Goal: Information Seeking & Learning: Learn about a topic

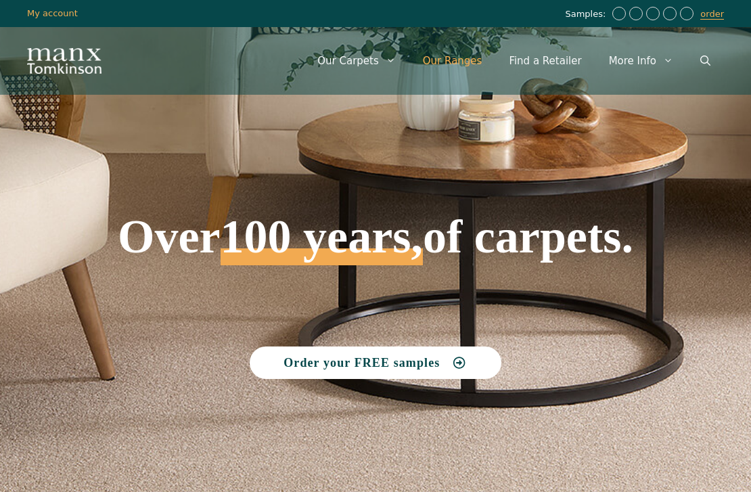
click at [462, 62] on link "Our Ranges" at bounding box center [452, 61] width 87 height 41
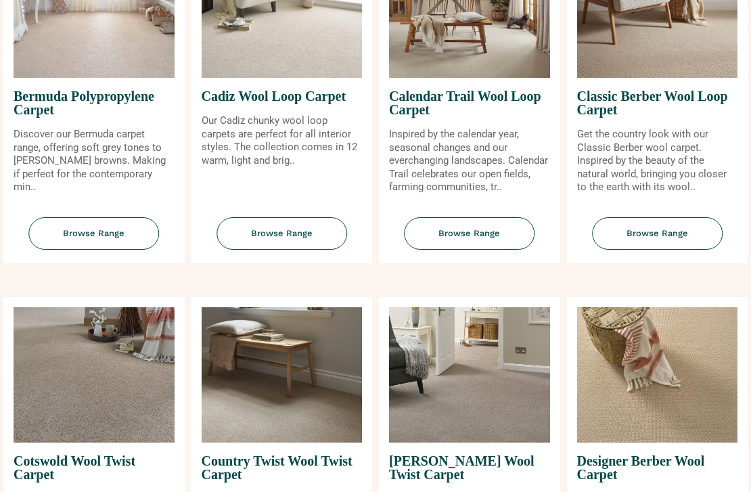
scroll to position [276, 0]
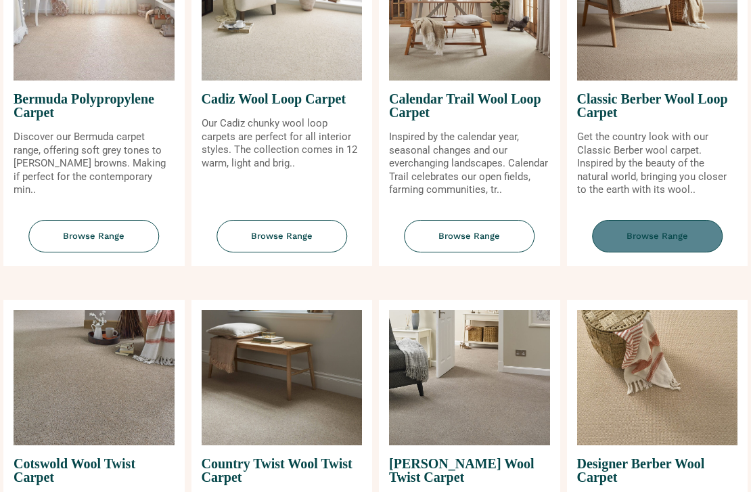
click at [645, 239] on span "Browse Range" at bounding box center [657, 236] width 131 height 33
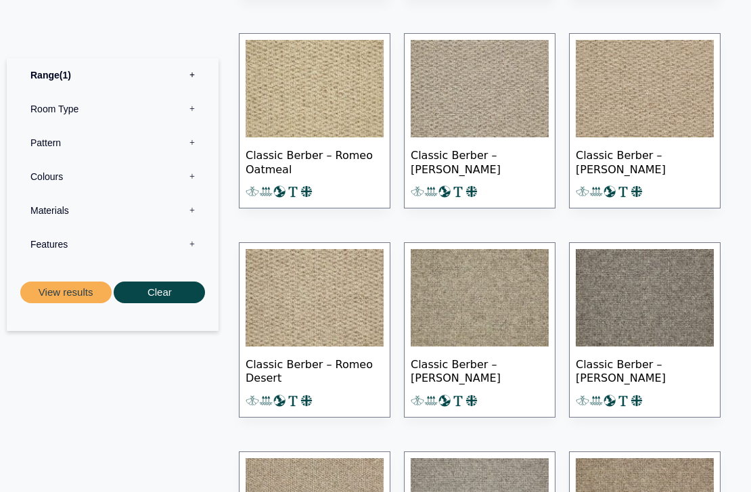
scroll to position [1251, 0]
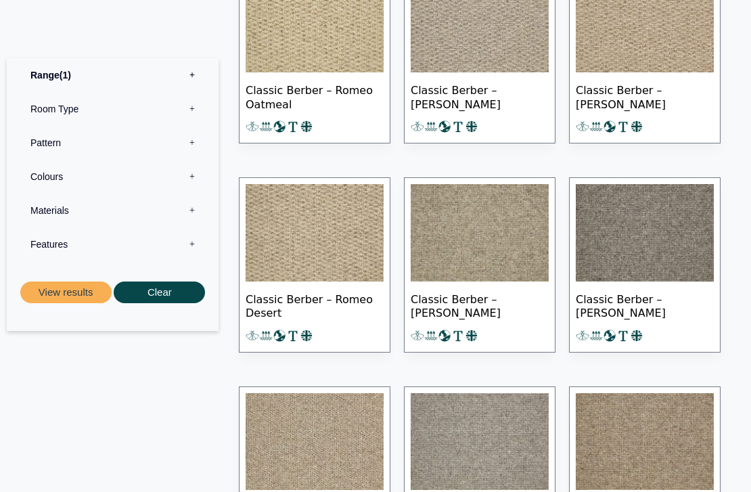
click at [314, 228] on img at bounding box center [314, 232] width 138 height 97
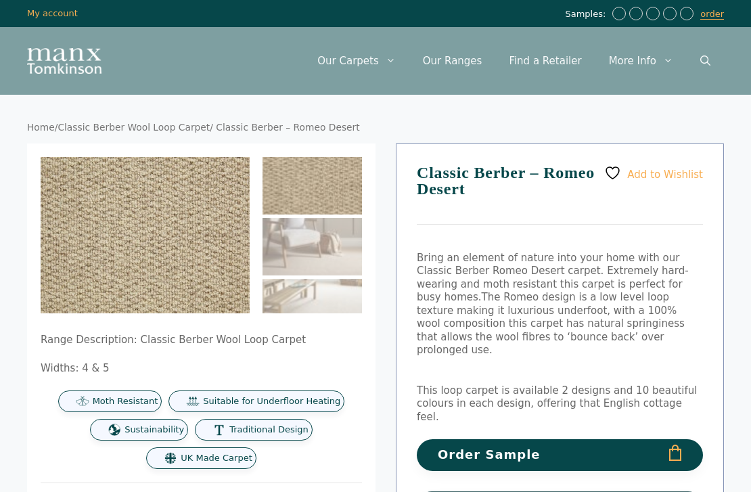
click at [316, 185] on img at bounding box center [311, 185] width 99 height 57
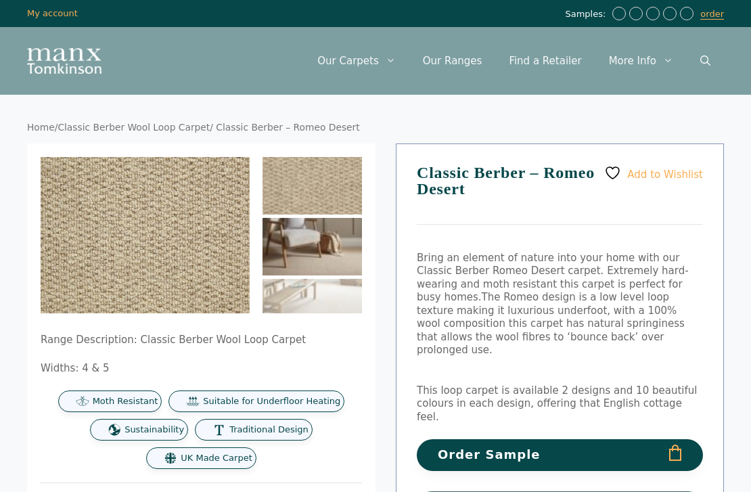
click at [327, 256] on img at bounding box center [311, 246] width 99 height 57
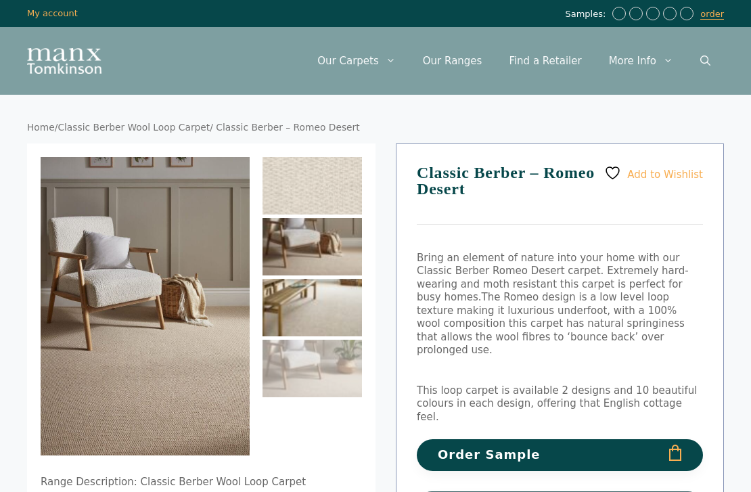
click at [324, 320] on img at bounding box center [311, 307] width 99 height 57
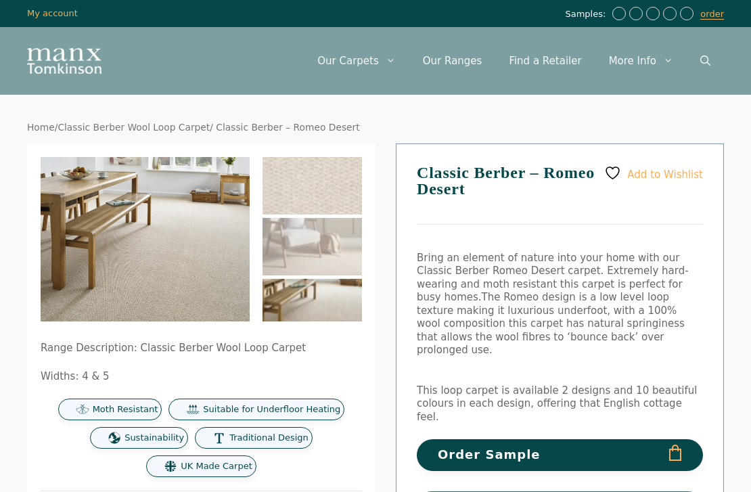
click at [339, 308] on img at bounding box center [311, 307] width 99 height 57
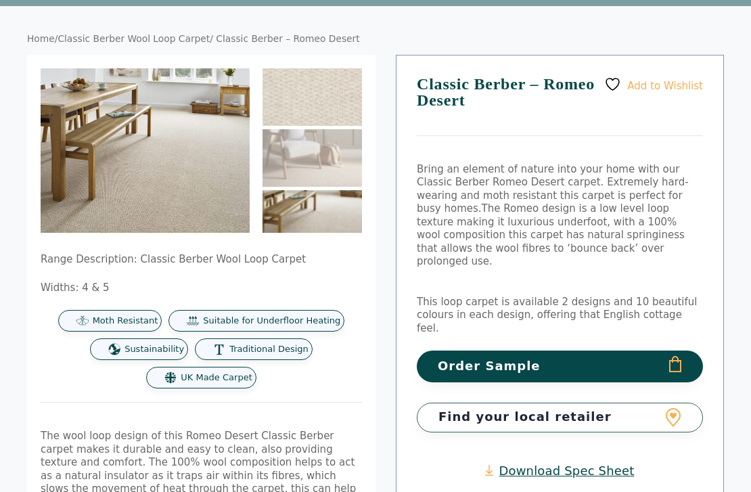
scroll to position [22, 0]
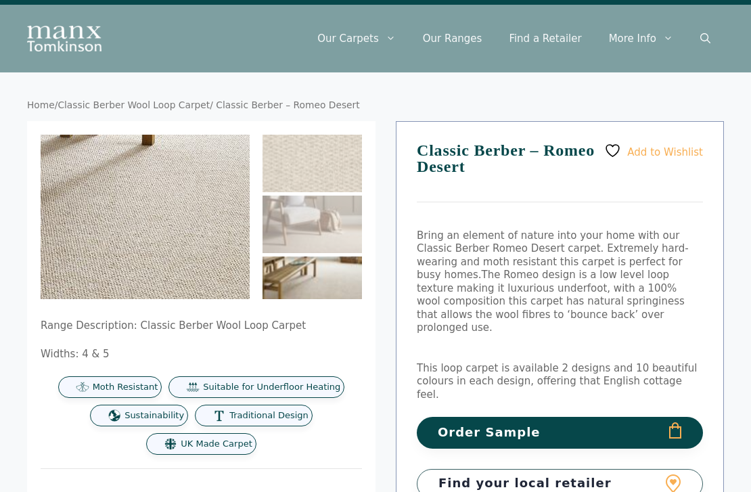
click at [149, 222] on img at bounding box center [133, 199] width 784 height 619
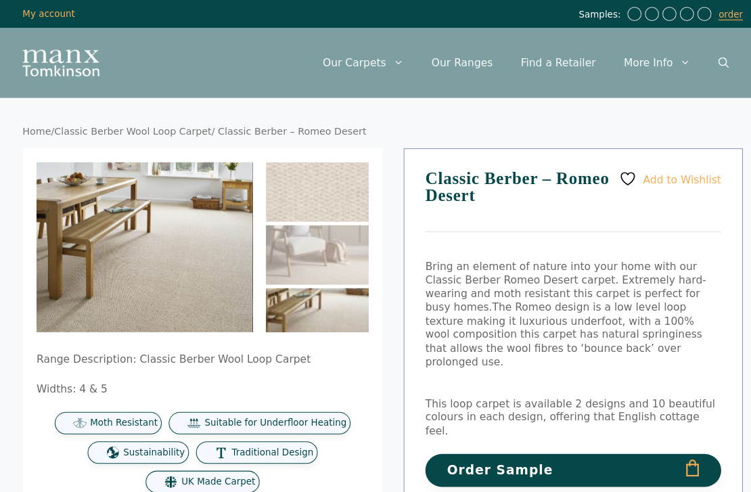
scroll to position [0, 0]
click at [60, 54] on img "Site" at bounding box center [64, 61] width 74 height 26
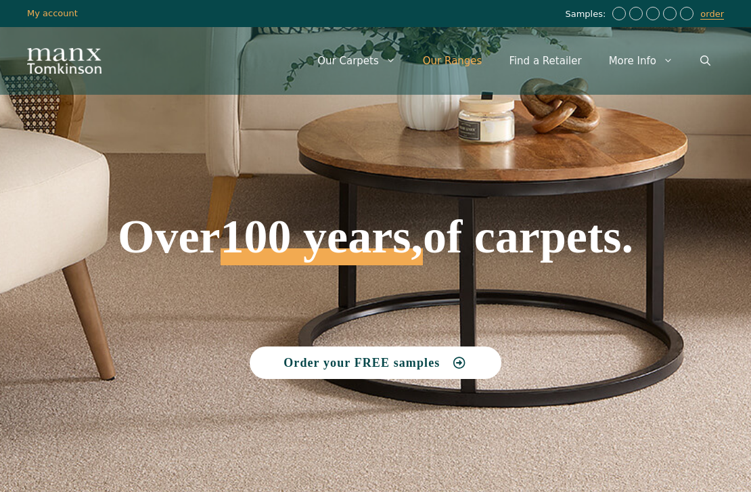
click at [479, 59] on link "Our Ranges" at bounding box center [452, 61] width 87 height 41
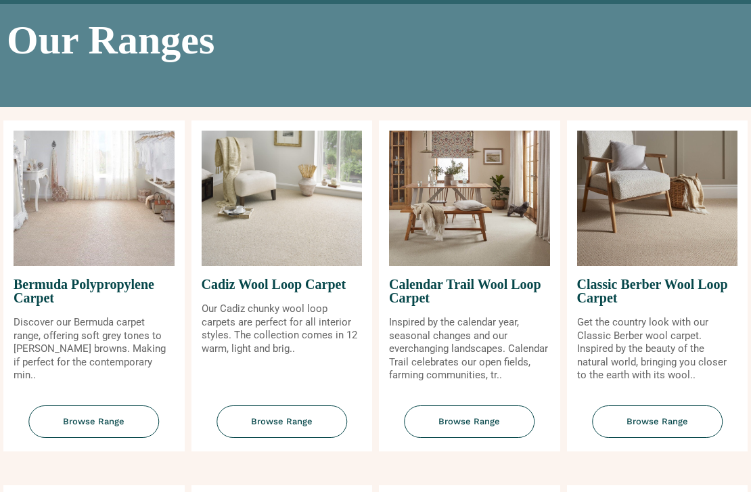
scroll to position [126, 0]
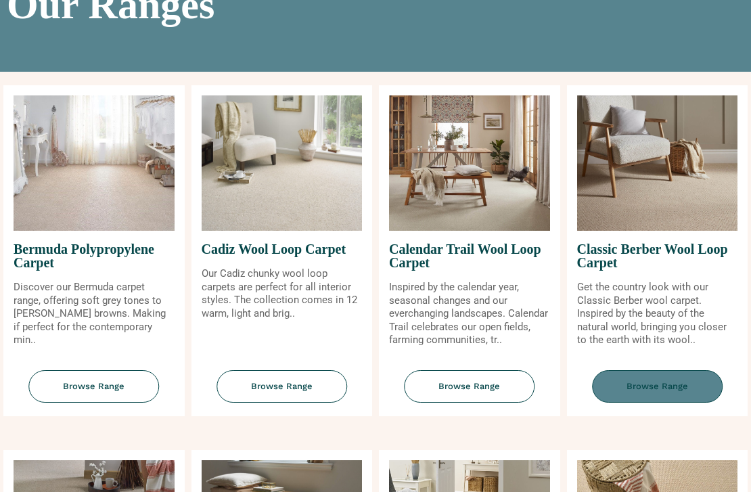
click at [667, 391] on span "Browse Range" at bounding box center [657, 386] width 131 height 33
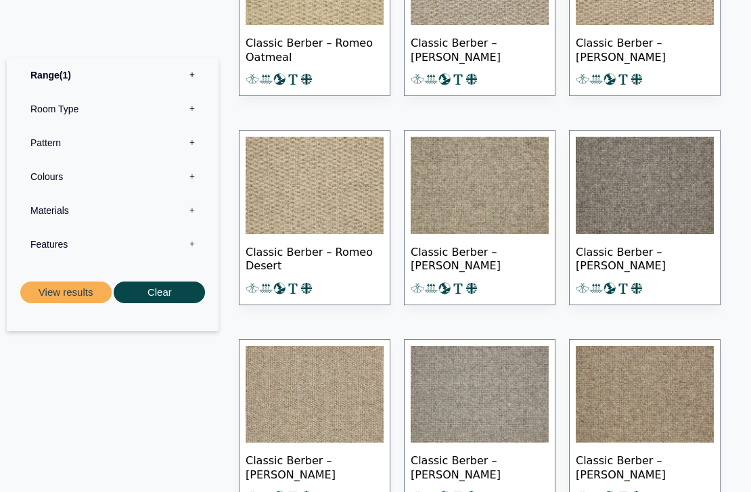
scroll to position [1315, 0]
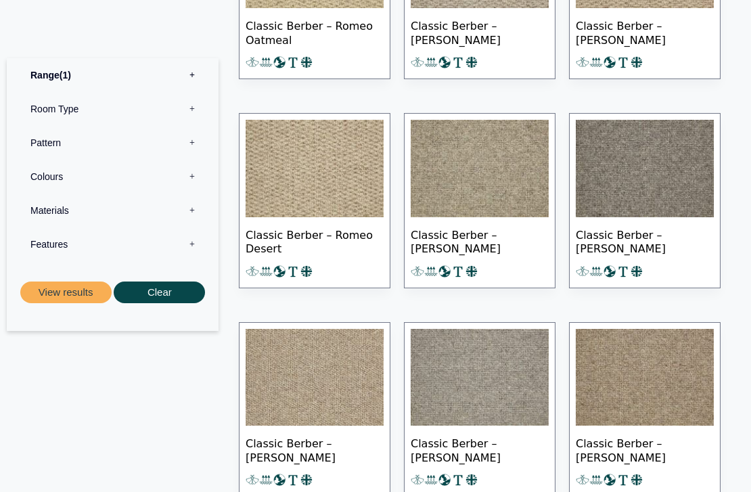
click at [342, 169] on img at bounding box center [314, 168] width 138 height 97
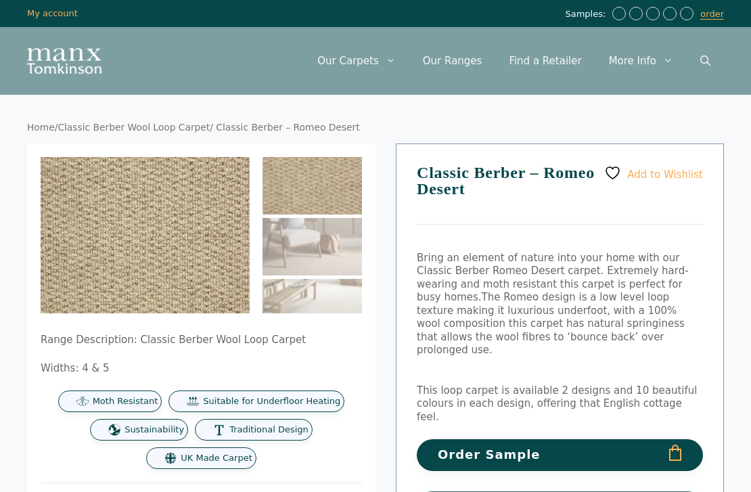
click at [349, 184] on img at bounding box center [311, 185] width 99 height 57
